Goal: Task Accomplishment & Management: Manage account settings

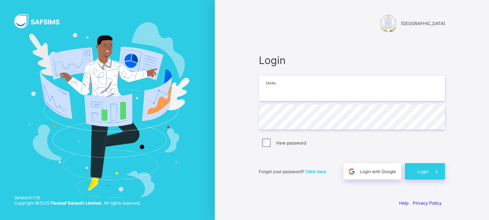
click at [306, 89] on input "email" at bounding box center [352, 88] width 186 height 25
type input "**********"
click at [423, 167] on div "Login" at bounding box center [425, 171] width 40 height 16
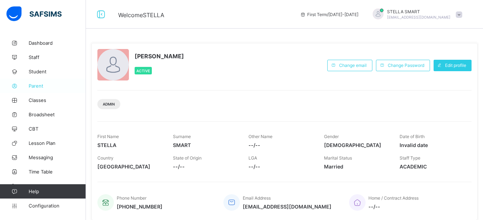
click at [38, 88] on span "Parent" at bounding box center [57, 86] width 57 height 6
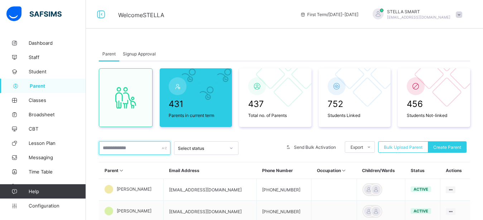
click at [120, 146] on input "text" at bounding box center [135, 148] width 72 height 14
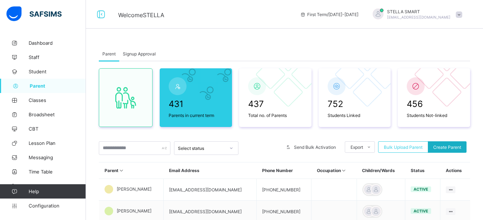
click at [446, 148] on span "Create Parent" at bounding box center [447, 147] width 28 height 5
select select "**"
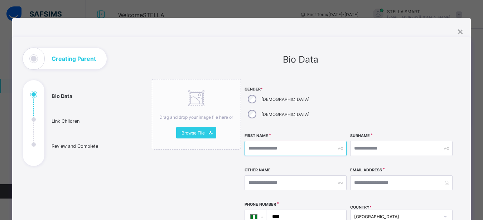
click at [253, 141] on input "text" at bounding box center [295, 148] width 102 height 15
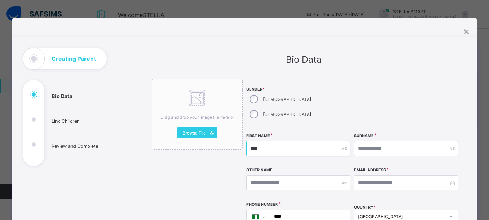
type input "****"
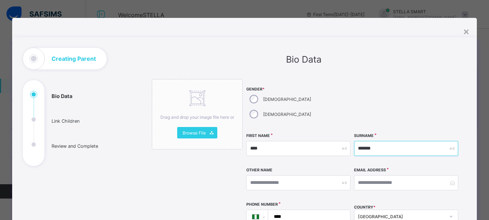
type input "*******"
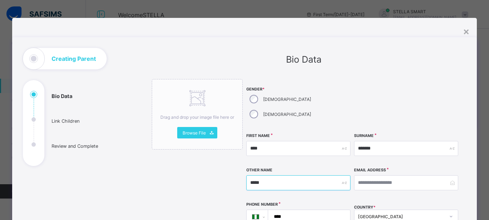
type input "*****"
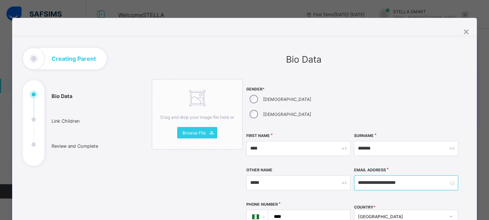
type input "**********"
click at [287, 210] on input "****" at bounding box center [307, 217] width 76 height 14
type input "**********"
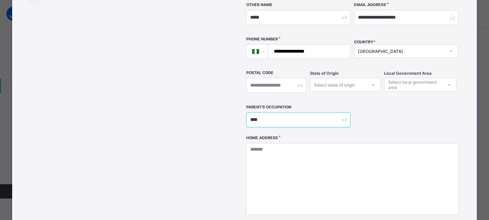
scroll to position [166, 0]
type input "*"
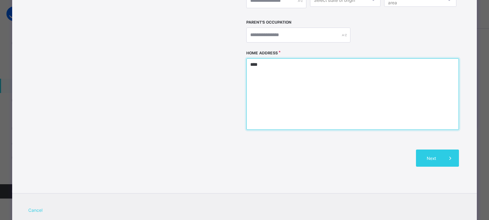
scroll to position [260, 0]
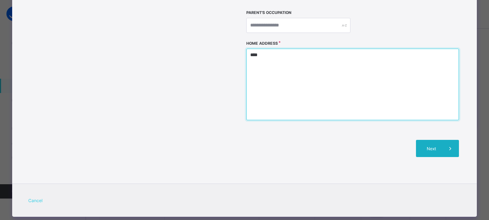
type textarea "****"
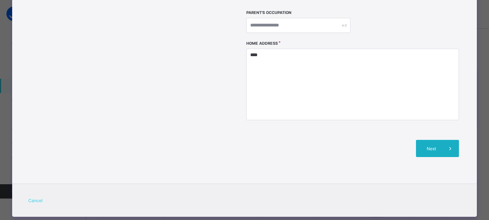
click at [430, 146] on span "Next" at bounding box center [431, 148] width 20 height 5
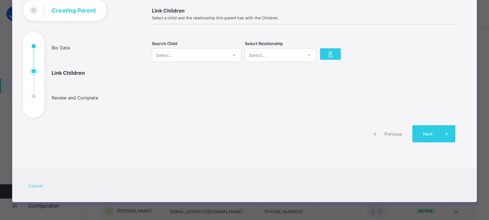
scroll to position [48, 0]
click at [227, 56] on div at bounding box center [234, 55] width 14 height 13
click at [228, 55] on div at bounding box center [234, 54] width 12 height 11
click at [232, 55] on icon at bounding box center [234, 55] width 4 height 7
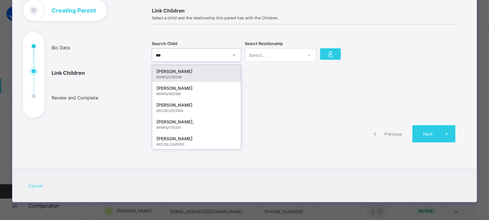
type input "****"
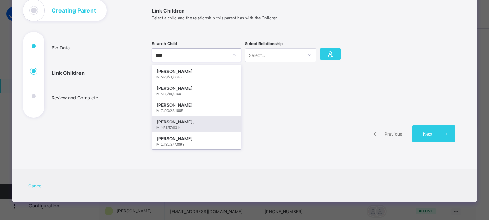
click at [196, 121] on div "[PERSON_NAME]," at bounding box center [196, 121] width 80 height 7
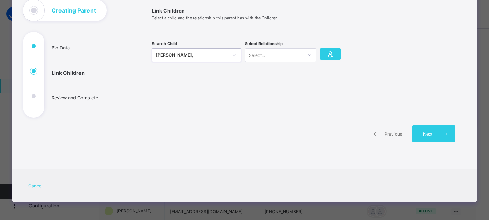
click at [308, 55] on div at bounding box center [309, 54] width 12 height 11
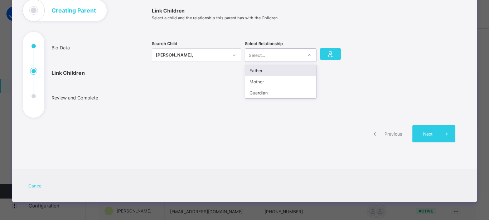
click at [284, 74] on div "Father" at bounding box center [280, 70] width 71 height 11
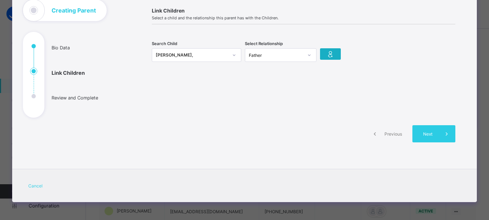
click at [331, 54] on icon at bounding box center [330, 54] width 10 height 9
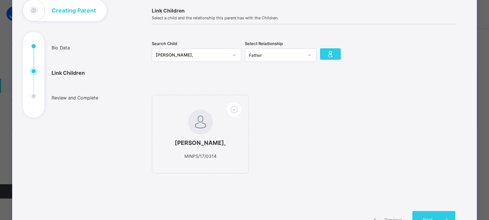
click at [218, 55] on div "[PERSON_NAME]," at bounding box center [192, 55] width 72 height 7
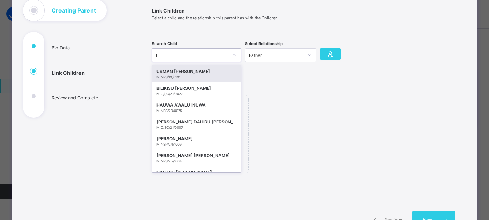
type input "***"
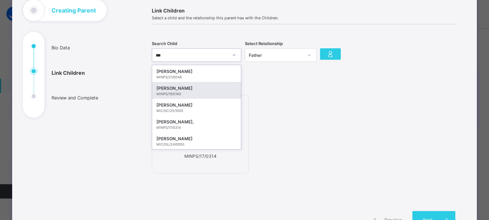
click at [204, 87] on div "[PERSON_NAME]" at bounding box center [196, 88] width 80 height 7
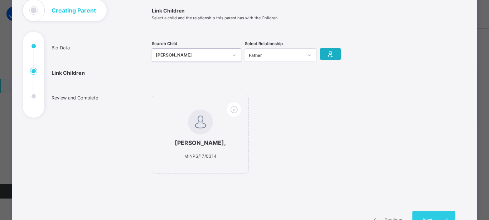
click at [330, 55] on icon at bounding box center [330, 54] width 10 height 9
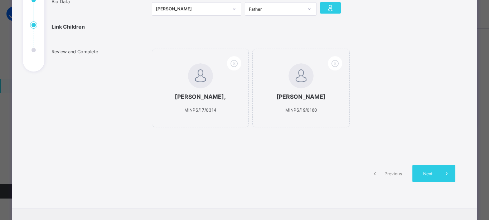
scroll to position [96, 0]
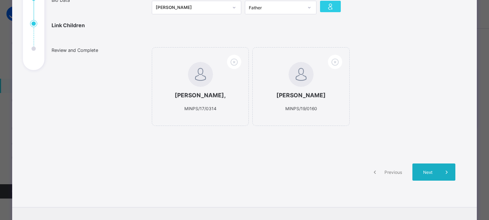
click at [438, 180] on span at bounding box center [446, 172] width 17 height 17
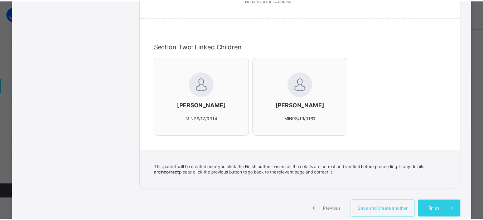
scroll to position [227, 0]
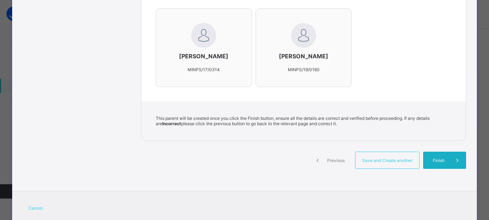
click at [434, 163] on span "Finish" at bounding box center [438, 160] width 20 height 5
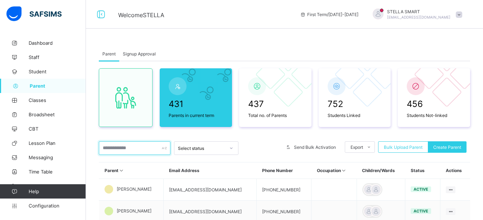
click at [122, 151] on input "text" at bounding box center [135, 148] width 72 height 14
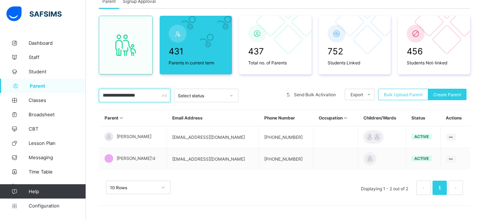
scroll to position [53, 0]
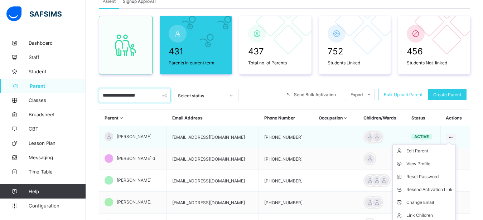
type input "**********"
click at [456, 144] on ul "Edit Parent View Profile Reset Password Resend Activation Link Change Email Lin…" at bounding box center [423, 189] width 63 height 91
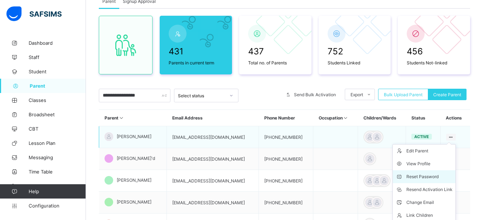
click at [436, 175] on div "Reset Password" at bounding box center [429, 176] width 46 height 7
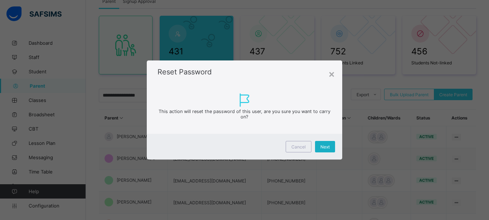
click at [332, 146] on div "Next" at bounding box center [325, 146] width 20 height 11
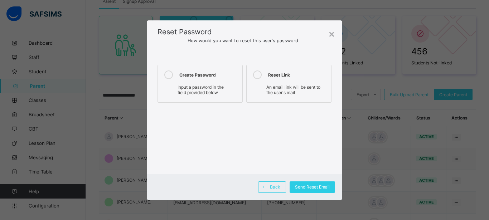
click at [167, 77] on icon at bounding box center [168, 74] width 9 height 9
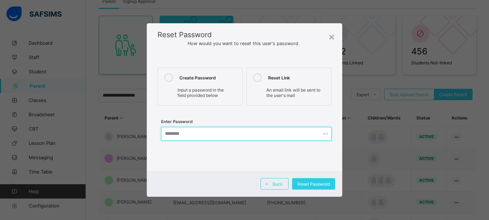
click at [176, 133] on input "text" at bounding box center [246, 134] width 170 height 14
type input "********"
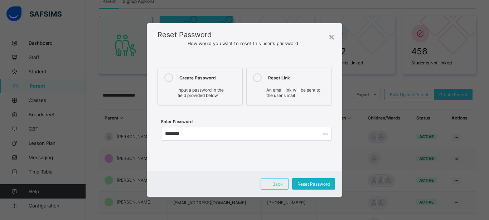
click at [303, 184] on span "Reset Password" at bounding box center [313, 183] width 32 height 5
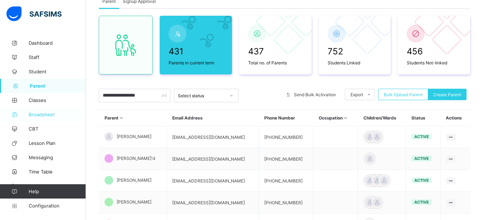
click at [44, 116] on span "Broadsheet" at bounding box center [57, 115] width 57 height 6
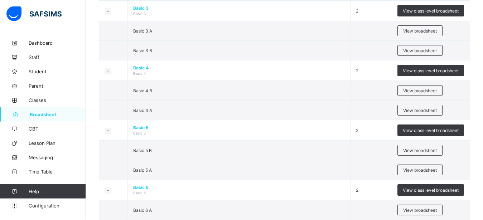
scroll to position [383, 0]
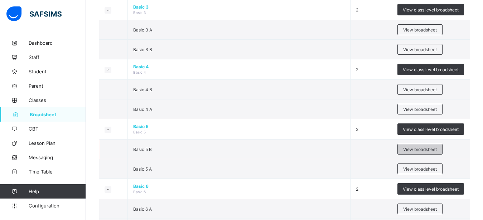
click at [429, 147] on span "View broadsheet" at bounding box center [420, 149] width 34 height 5
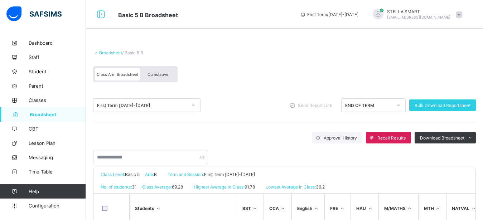
click at [152, 72] on div "Cumulative" at bounding box center [158, 74] width 36 height 13
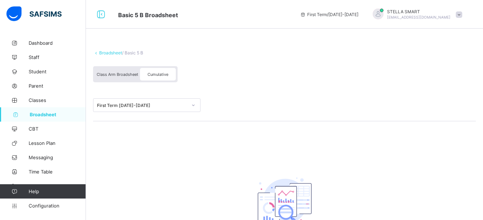
click at [175, 105] on div "First Term [DATE]-[DATE]" at bounding box center [142, 105] width 90 height 5
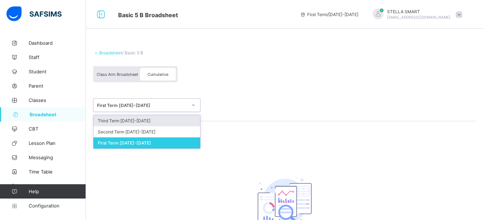
click at [168, 121] on div "Third Term [DATE]-[DATE]" at bounding box center [146, 120] width 107 height 11
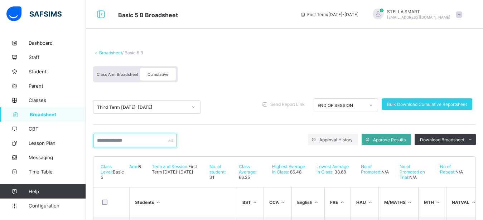
click at [118, 140] on input "text" at bounding box center [135, 141] width 84 height 14
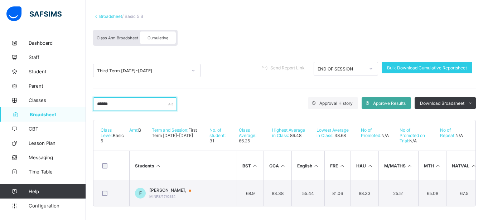
scroll to position [43, 0]
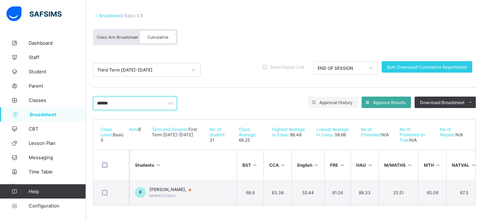
type input "******"
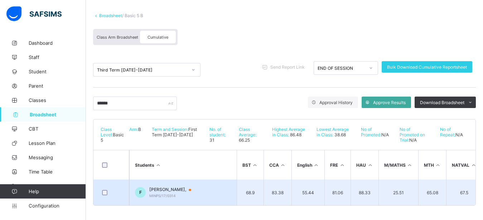
click at [196, 187] on div "[PERSON_NAME], MINPS/17/0314" at bounding box center [173, 192] width 49 height 11
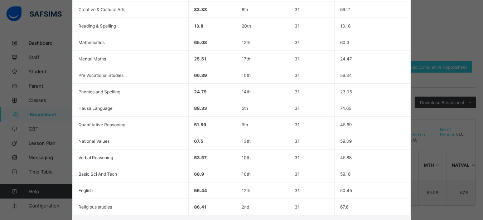
scroll to position [247, 0]
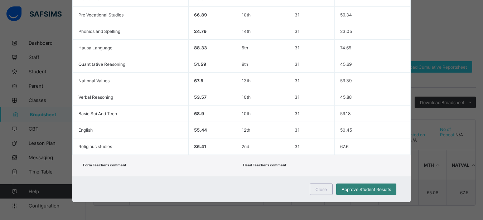
click at [356, 187] on span "Approve Student Results" at bounding box center [365, 189] width 49 height 5
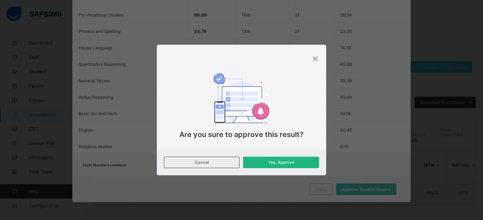
click at [267, 163] on span "Yes, Approve" at bounding box center [280, 162] width 65 height 5
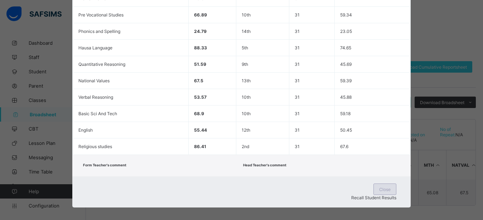
click at [379, 191] on span "Close" at bounding box center [384, 189] width 11 height 5
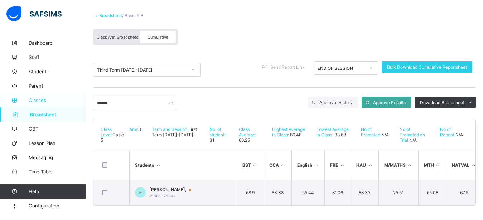
click at [40, 99] on span "Classes" at bounding box center [57, 100] width 57 height 6
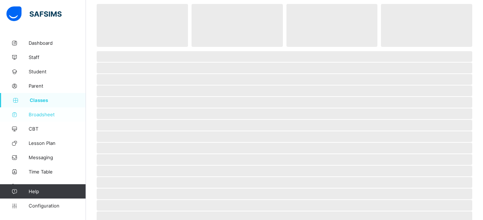
click at [39, 114] on span "Broadsheet" at bounding box center [57, 115] width 57 height 6
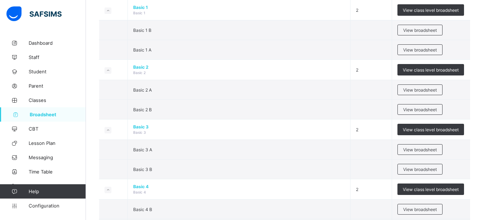
scroll to position [280, 0]
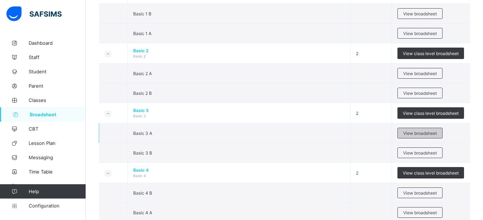
click at [424, 132] on span "View broadsheet" at bounding box center [420, 133] width 34 height 5
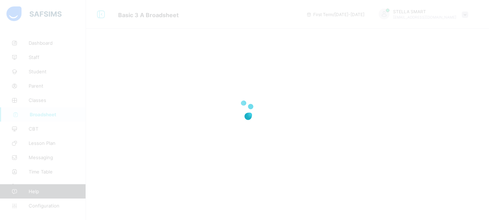
click at [424, 131] on div at bounding box center [244, 110] width 489 height 220
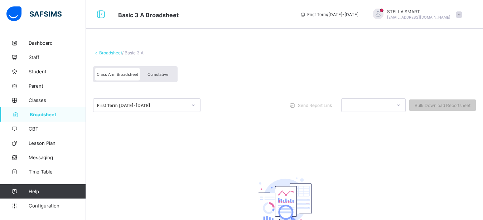
click at [139, 104] on div "First Term [DATE]-[DATE]" at bounding box center [142, 105] width 90 height 5
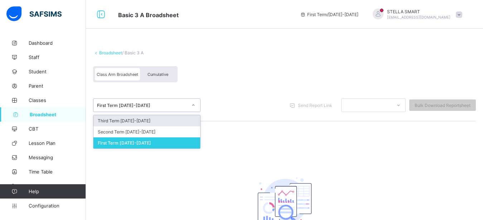
click at [140, 122] on div "Third Term [DATE]-[DATE]" at bounding box center [146, 120] width 107 height 11
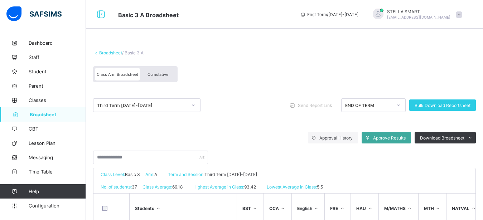
click at [160, 74] on span "Cumulative" at bounding box center [157, 74] width 21 height 5
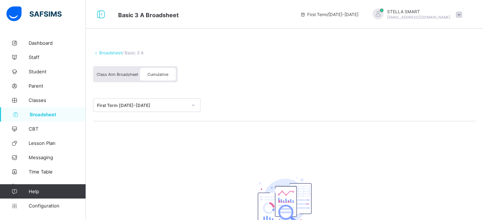
click at [160, 105] on div "First Term [DATE]-[DATE]" at bounding box center [142, 105] width 90 height 5
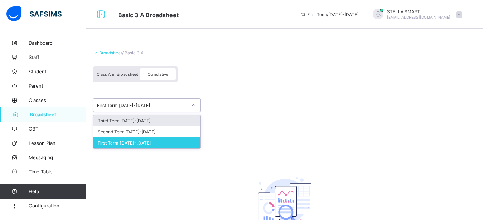
click at [161, 122] on div "Third Term [DATE]-[DATE]" at bounding box center [146, 120] width 107 height 11
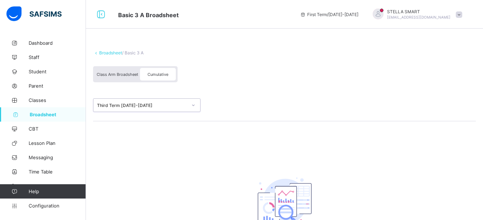
click at [137, 143] on div "Broadsheet / Basic 3 A Class Arm Broadsheet Cumulative option Third Term [DATE]…" at bounding box center [284, 158] width 397 height 245
